Goal: Task Accomplishment & Management: Complete application form

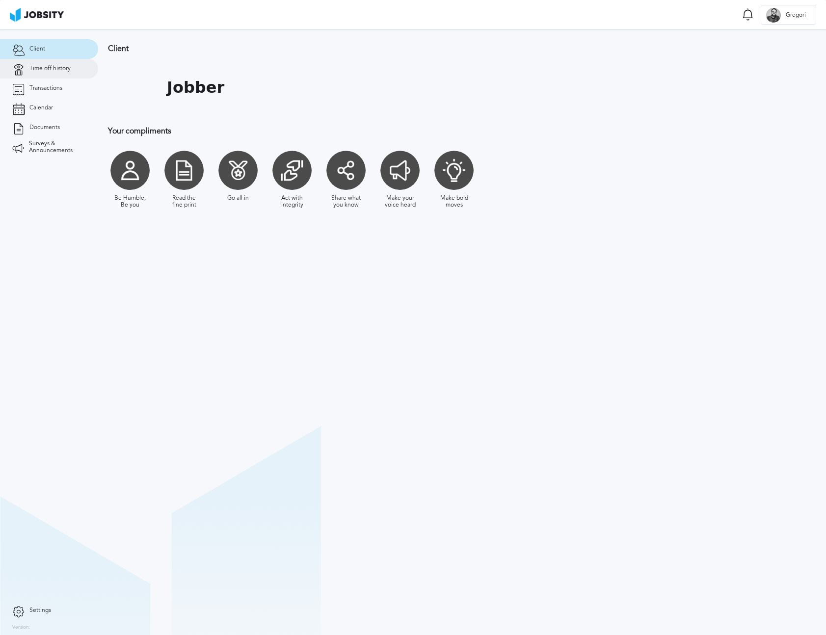
click at [36, 70] on span "Time off history" at bounding box center [49, 68] width 41 height 7
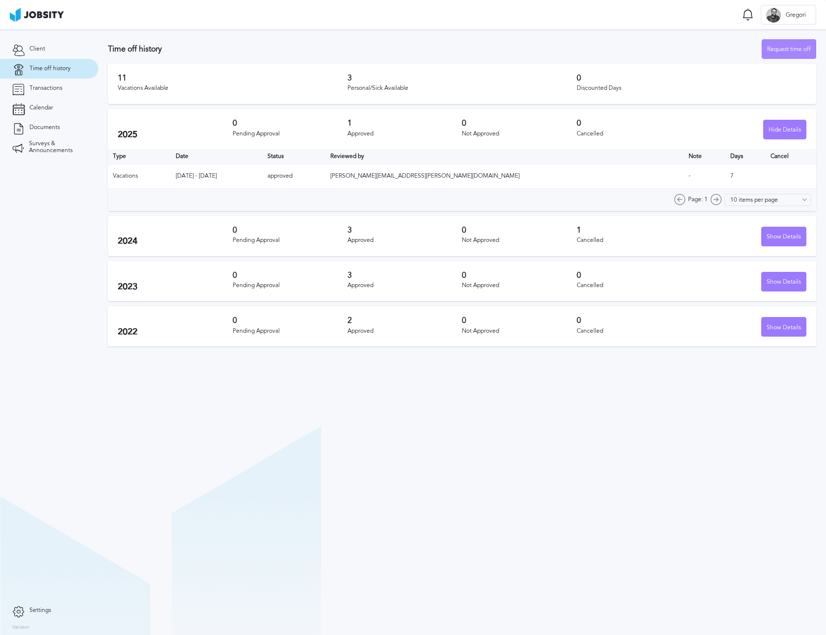
click at [797, 50] on div "Request time off" at bounding box center [788, 50] width 53 height 20
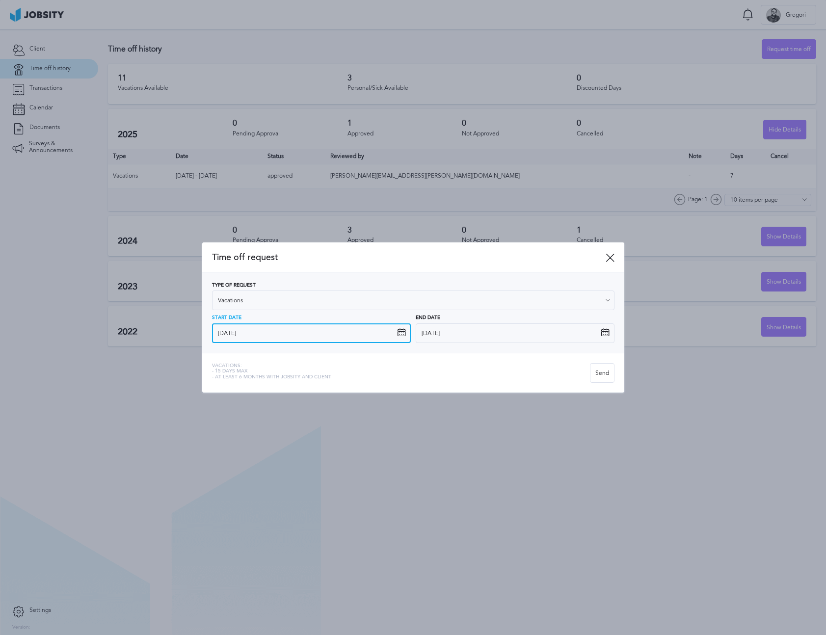
click at [313, 330] on input "[DATE]" at bounding box center [311, 333] width 199 height 20
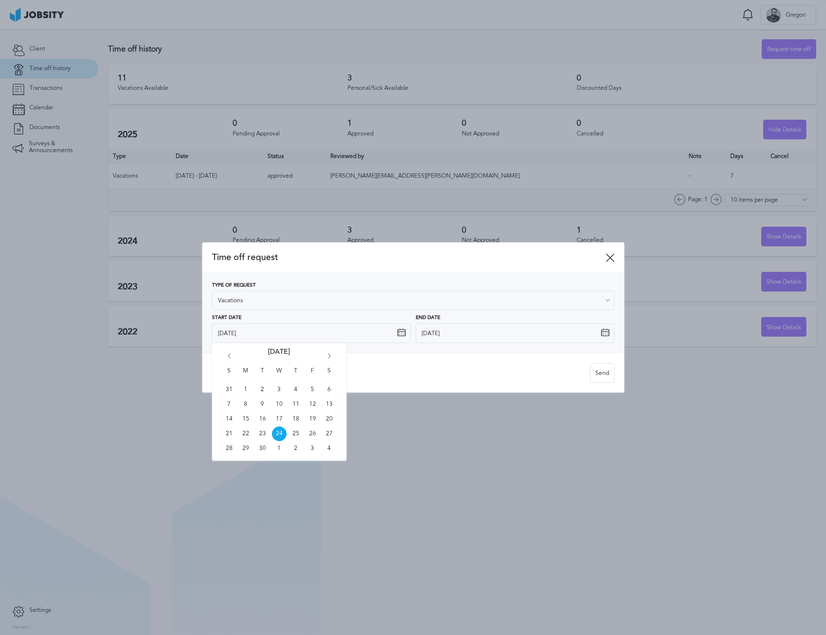
click at [329, 358] on icon "Go forward 1 month" at bounding box center [329, 357] width 9 height 9
click at [250, 388] on span "1" at bounding box center [245, 389] width 15 height 15
type input "[DATE]"
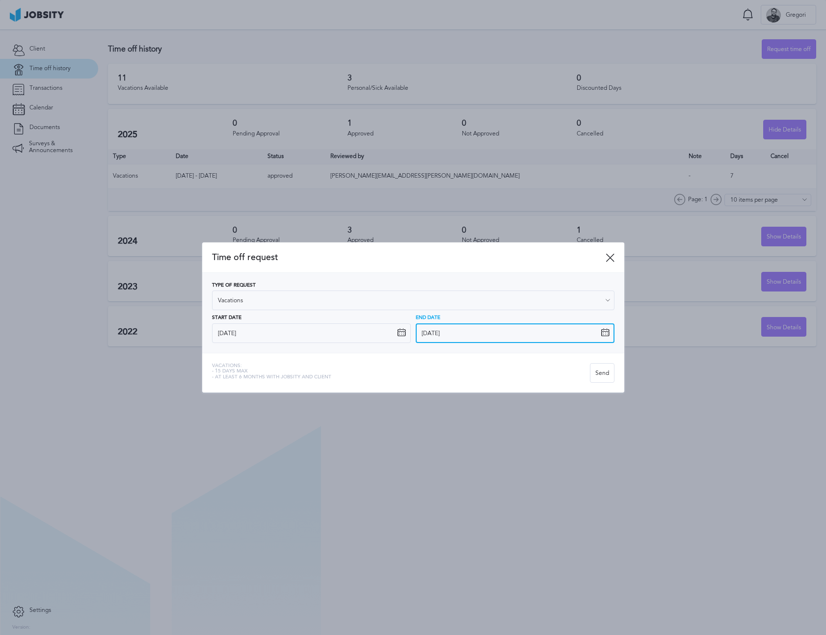
click at [452, 330] on input "[DATE]" at bounding box center [514, 333] width 199 height 20
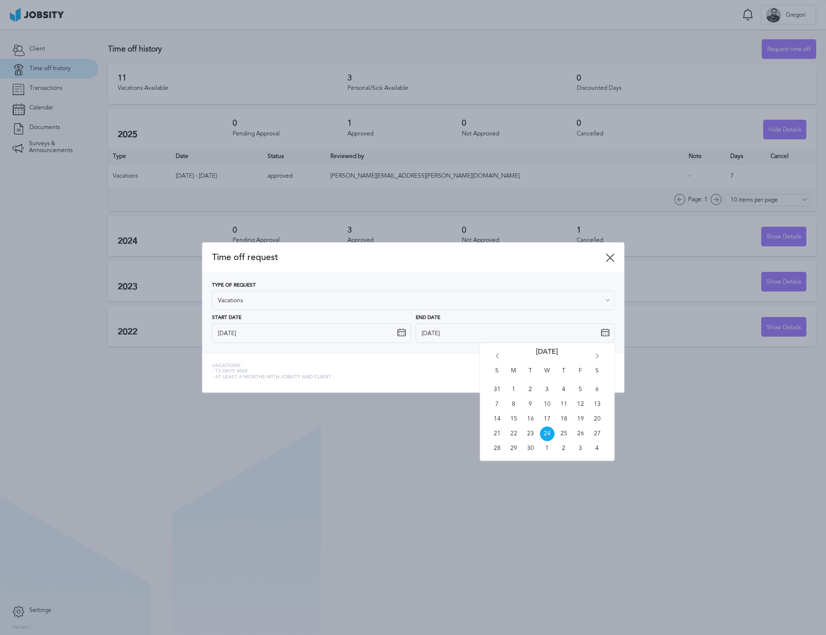
click at [600, 354] on icon "Go forward 1 month" at bounding box center [597, 357] width 9 height 9
click at [543, 401] on span "10" at bounding box center [547, 404] width 15 height 15
type input "[DATE]"
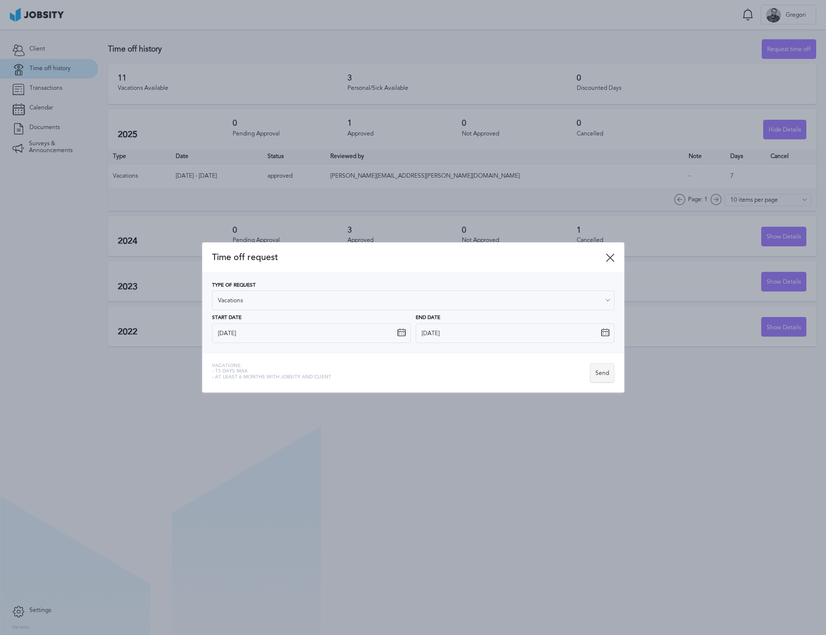
click at [607, 367] on div "Send" at bounding box center [602, 373] width 24 height 20
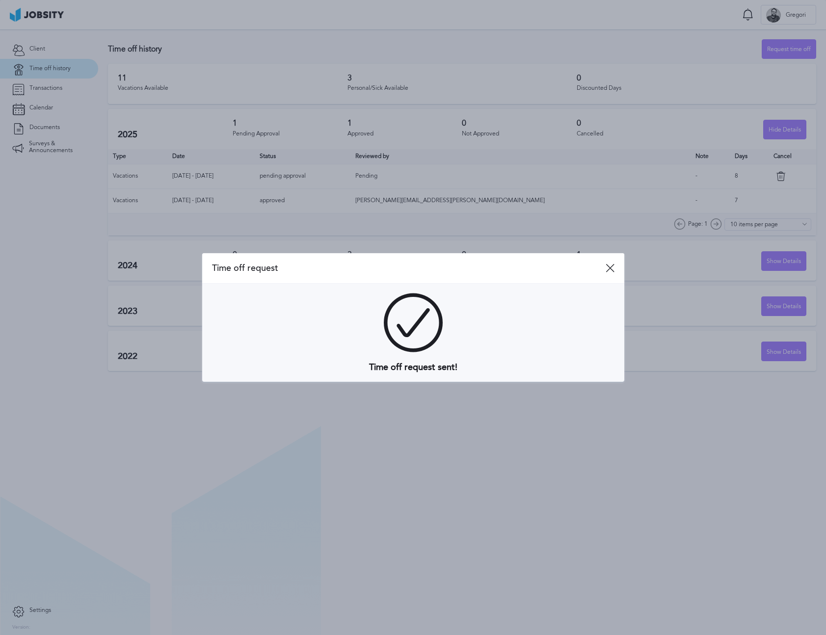
click at [522, 449] on div at bounding box center [413, 317] width 826 height 635
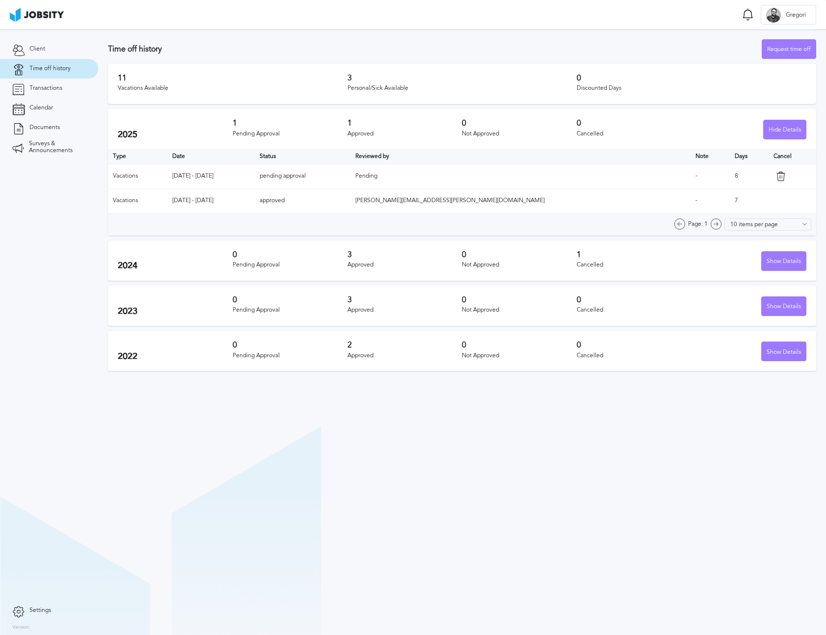
click at [635, 72] on div "11 Vacations Available 3 Personal/Sick Available 0 Discounted Days" at bounding box center [462, 84] width 708 height 40
click at [635, 73] on div "11 Vacations Available 3 Personal/Sick Available 0 Discounted Days" at bounding box center [462, 84] width 708 height 40
click at [613, 438] on section "Time off history Request time off 11 Vacations Available 3 Personal/Sick Availa…" at bounding box center [461, 331] width 727 height 605
click at [628, 68] on div "11 Vacations Available 3 Personal/Sick Available 0 Discounted Days" at bounding box center [462, 84] width 708 height 40
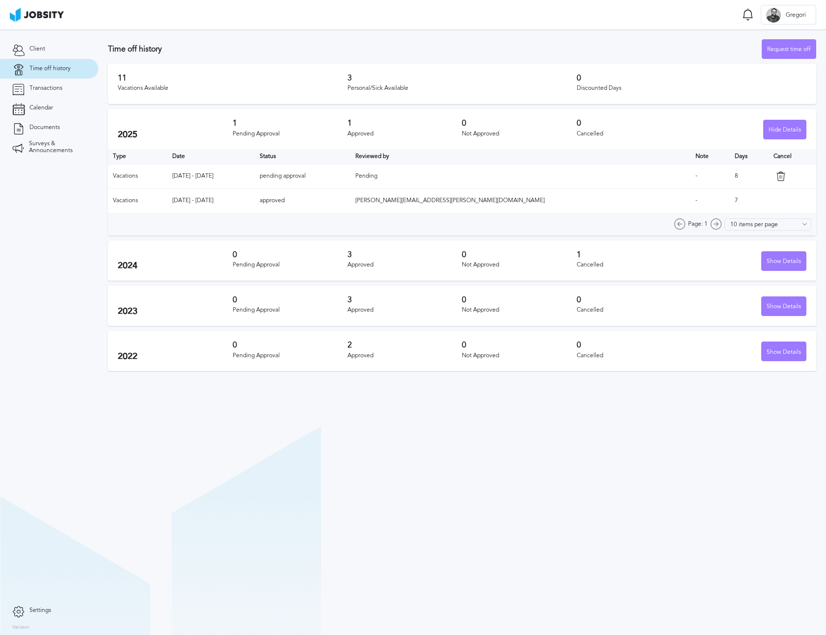
click at [628, 68] on div "11 Vacations Available 3 Personal/Sick Available 0 Discounted Days" at bounding box center [462, 84] width 708 height 40
click at [454, 60] on section "Time off history Request time off 11 Vacations Available 3 Personal/Sick Availa…" at bounding box center [461, 202] width 727 height 346
click at [781, 249] on div "2024 0 Pending Approval 3 Approved 0 Not Approved 1 Cancelled Show Details" at bounding box center [462, 260] width 708 height 40
click at [779, 262] on div "Show Details" at bounding box center [783, 262] width 44 height 20
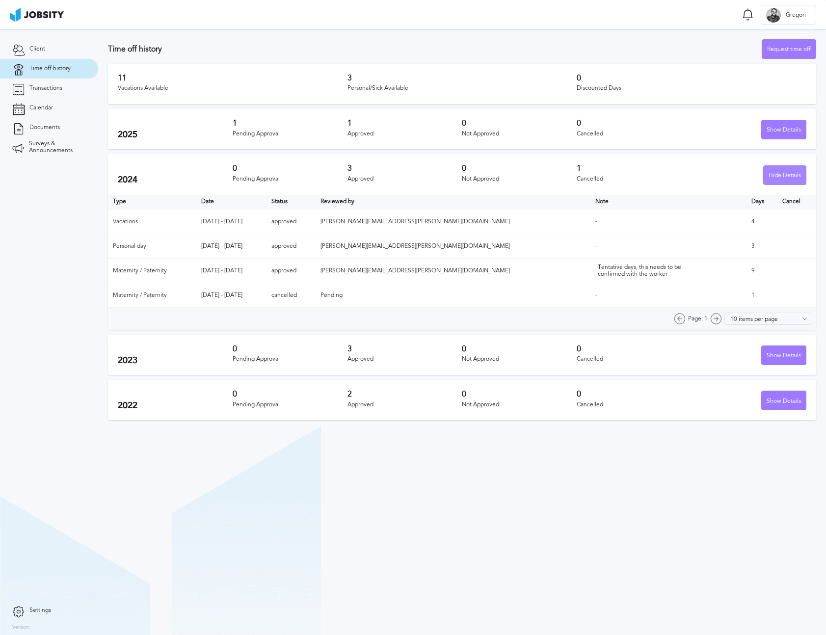
click at [795, 173] on div "Hide Details" at bounding box center [784, 176] width 42 height 20
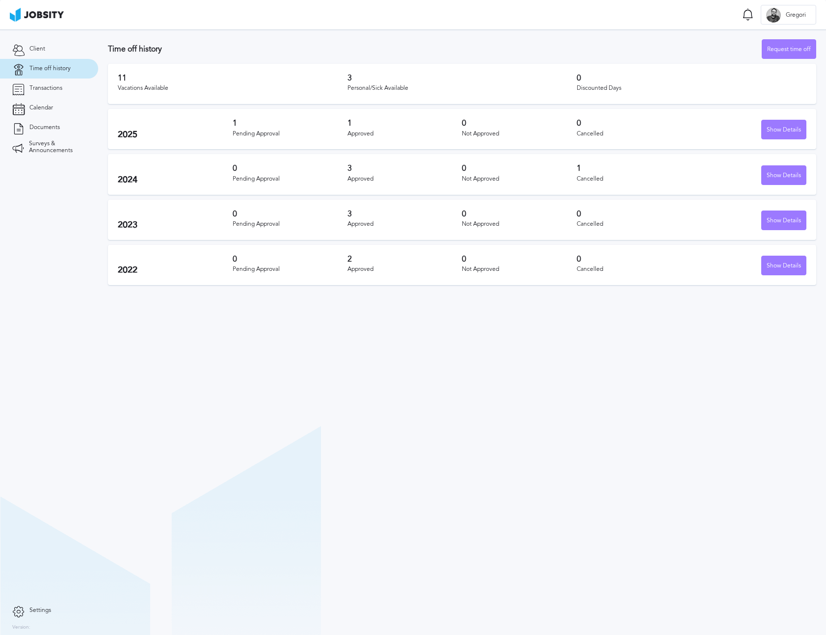
click at [663, 97] on div "11 Vacations Available 3 Personal/Sick Available 0 Discounted Days" at bounding box center [462, 84] width 708 height 40
click at [648, 82] on div "0 Discounted Days" at bounding box center [691, 84] width 230 height 21
click at [765, 133] on div "Show Details" at bounding box center [783, 130] width 44 height 20
